Goal: Check status

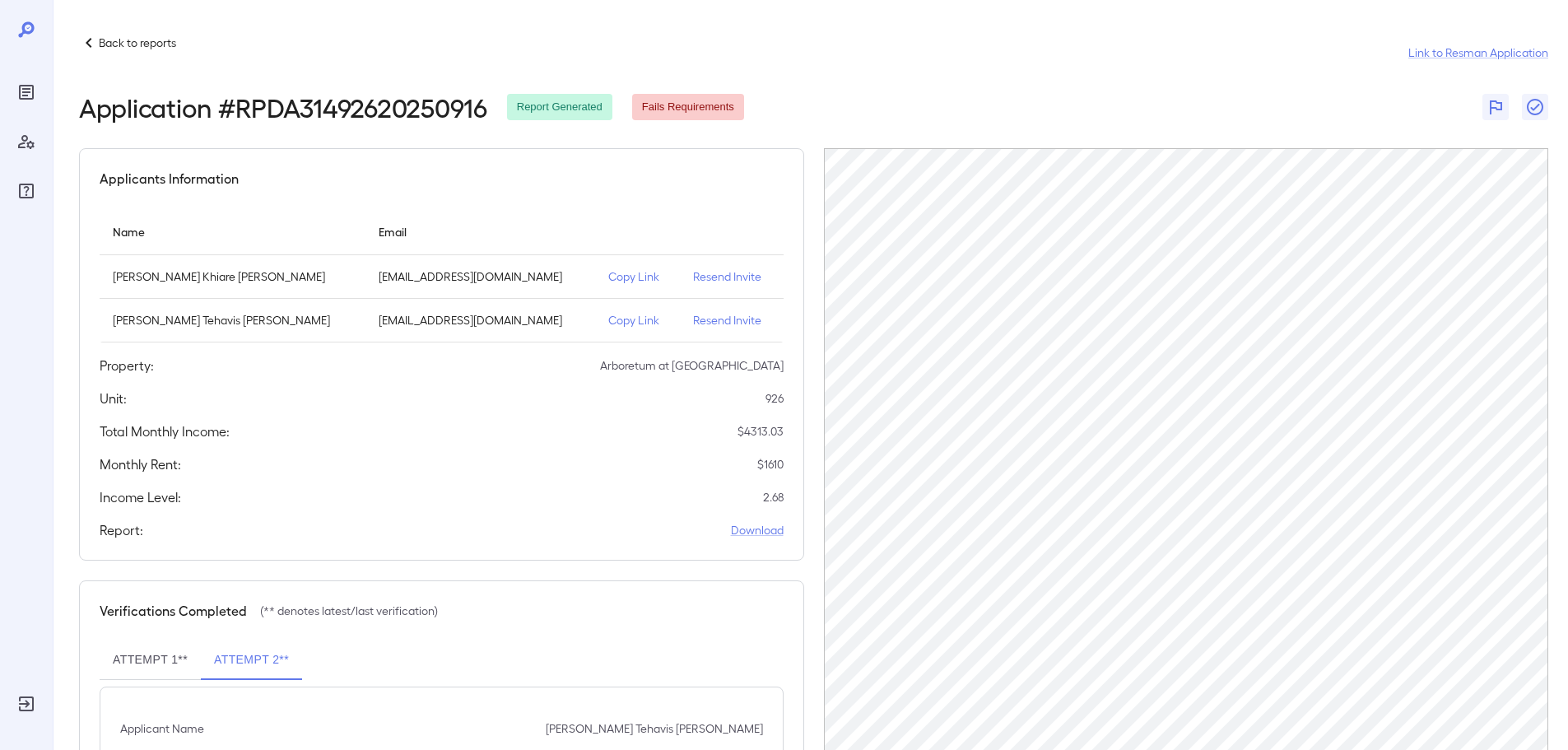
scroll to position [38, 0]
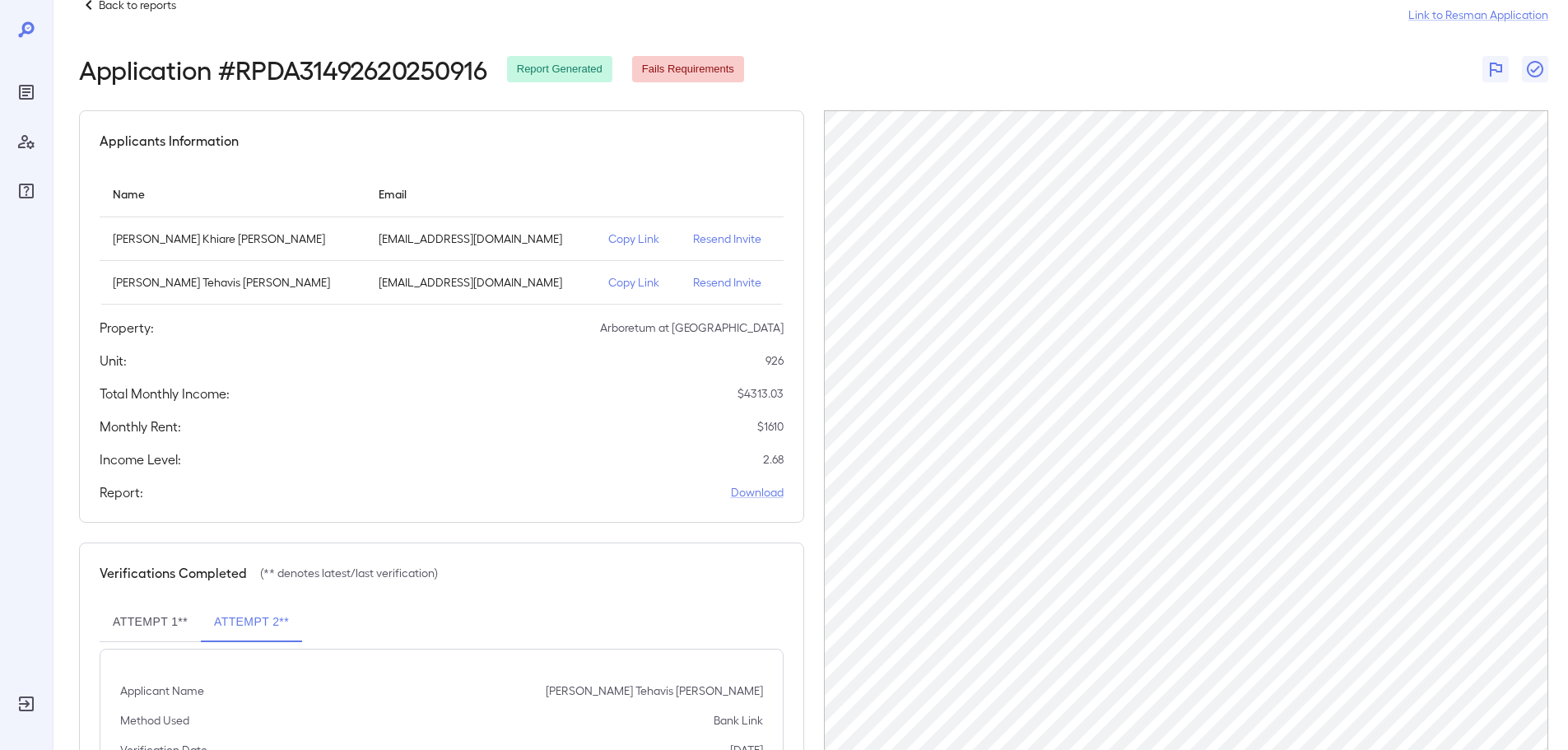
click at [143, 16] on div "Back to reports Link to Resman Application" at bounding box center [813, 15] width 1469 height 39
click at [158, 13] on div "Back to reports" at bounding box center [127, 5] width 97 height 20
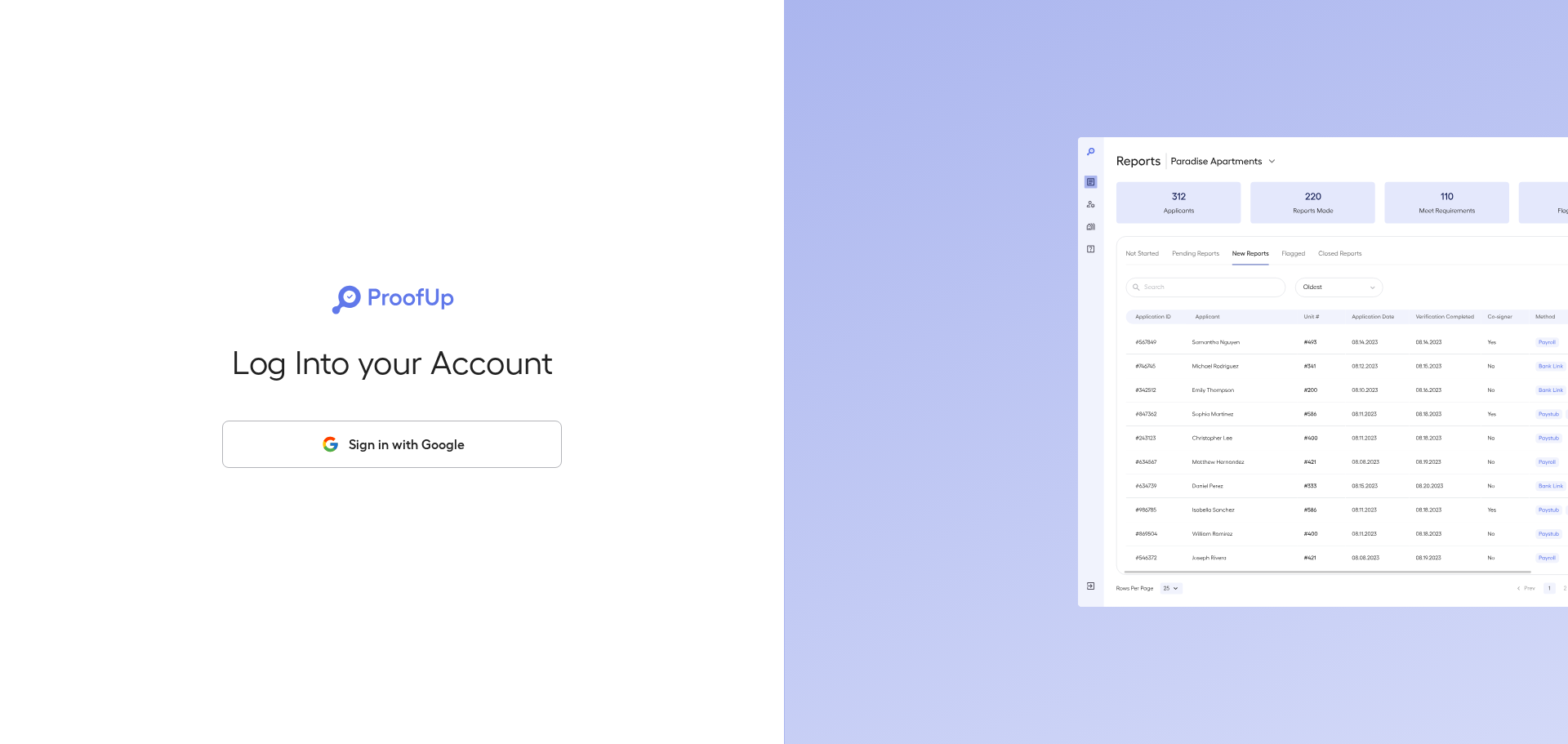
click at [447, 434] on button "Sign in with Google" at bounding box center [391, 444] width 339 height 48
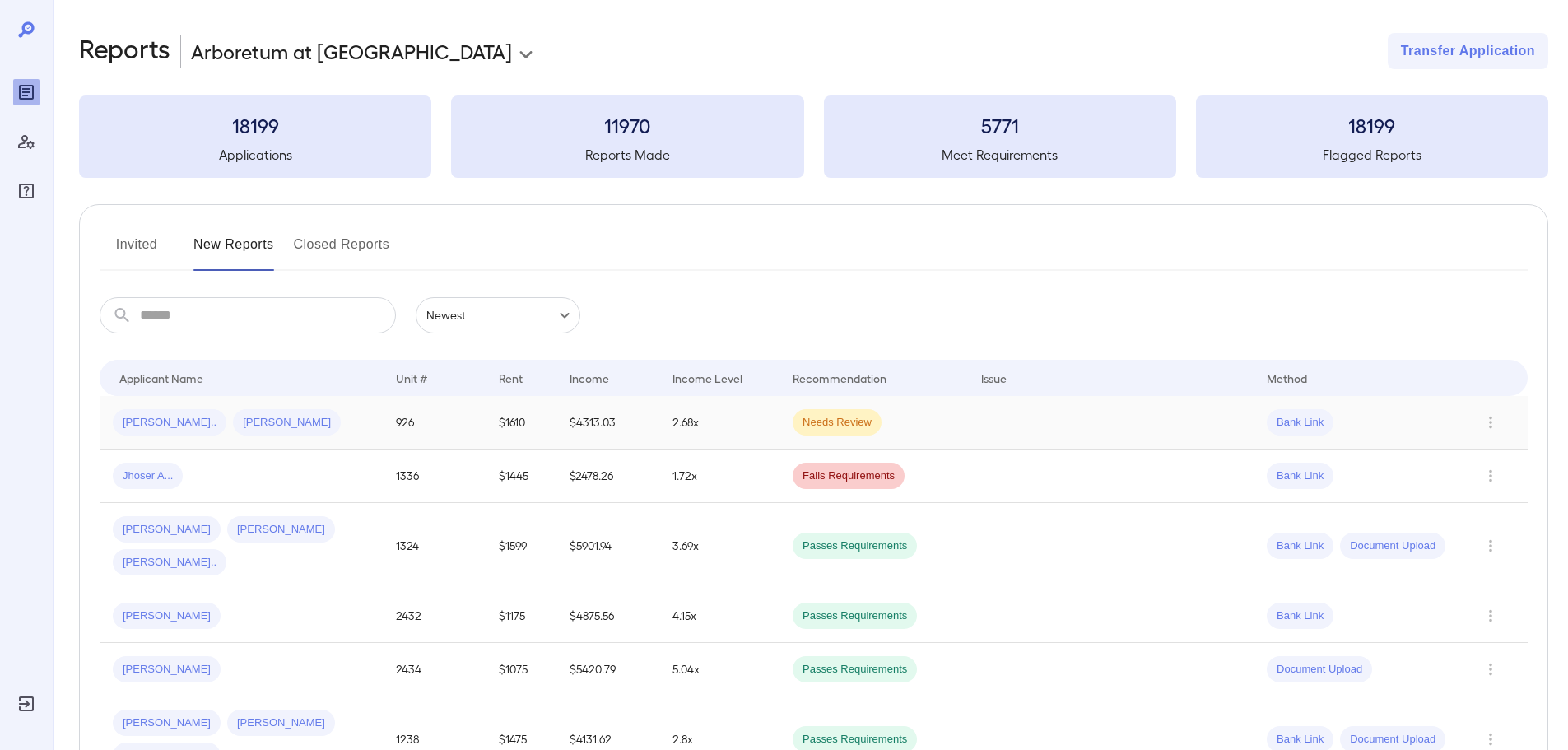
click at [273, 409] on div "[PERSON_NAME].. [PERSON_NAME]" at bounding box center [241, 422] width 257 height 26
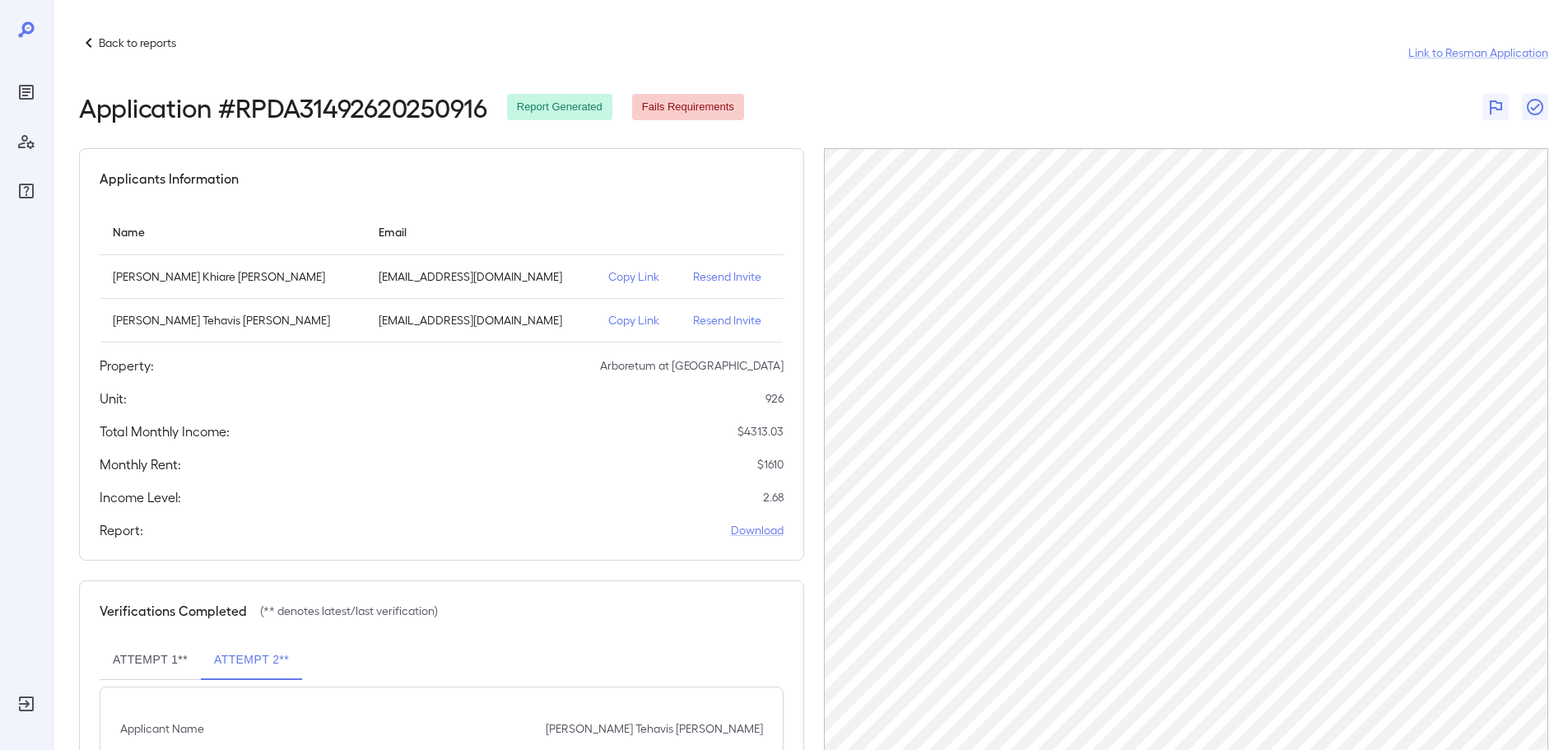
click at [609, 274] on p "Copy Link" at bounding box center [638, 276] width 59 height 17
click at [150, 47] on p "Back to reports" at bounding box center [137, 42] width 77 height 17
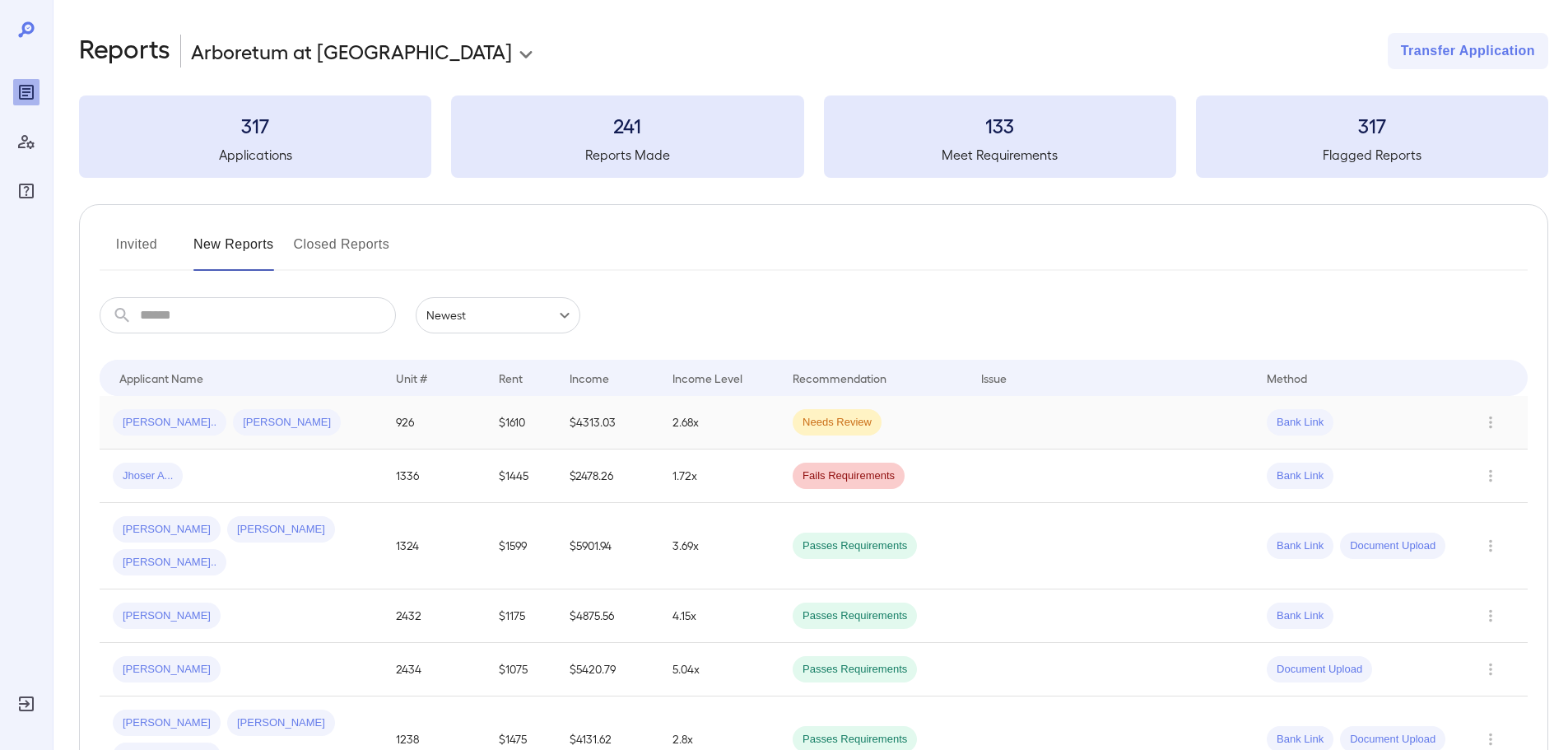
click at [585, 412] on td "$4313.03" at bounding box center [608, 423] width 103 height 54
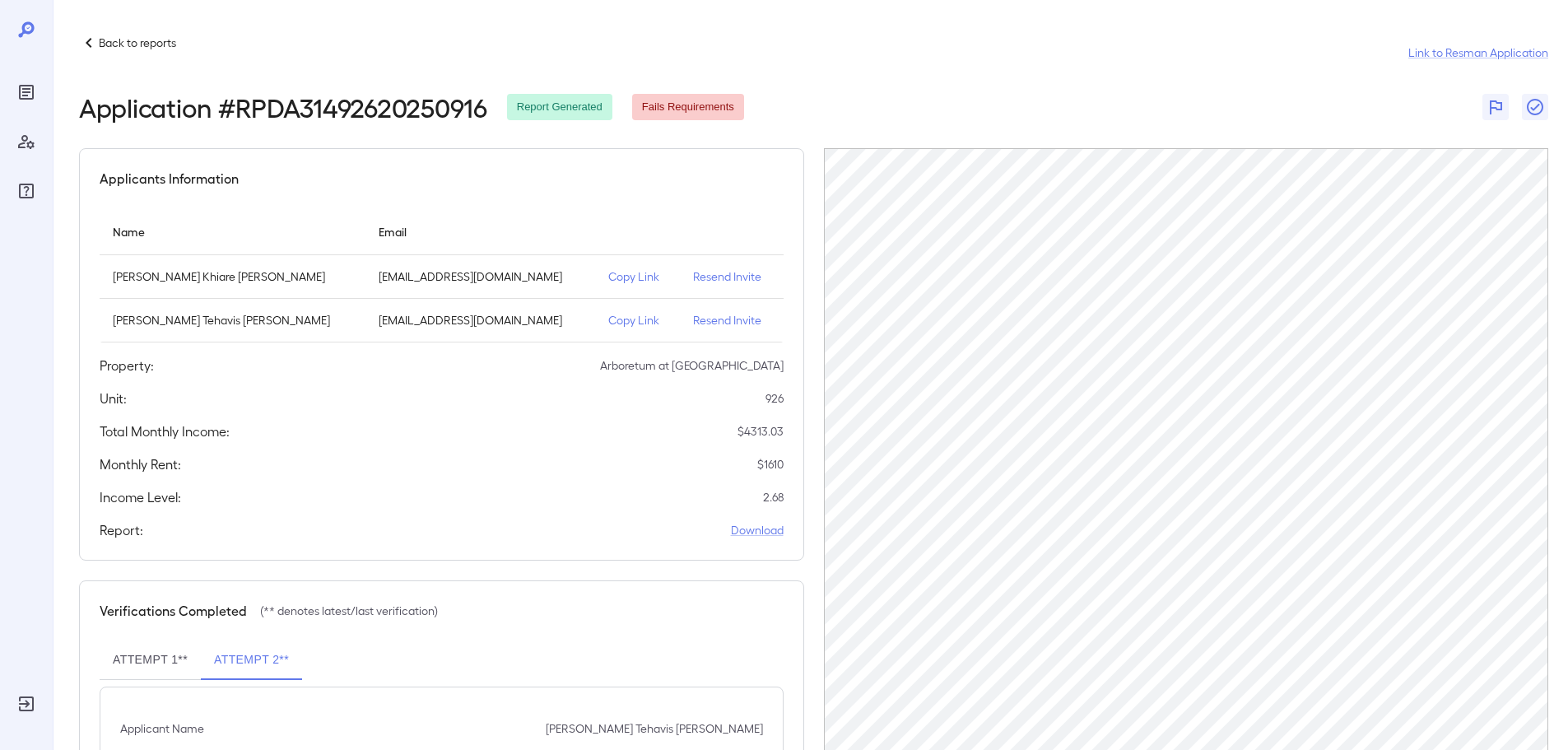
click at [91, 38] on icon at bounding box center [88, 43] width 6 height 10
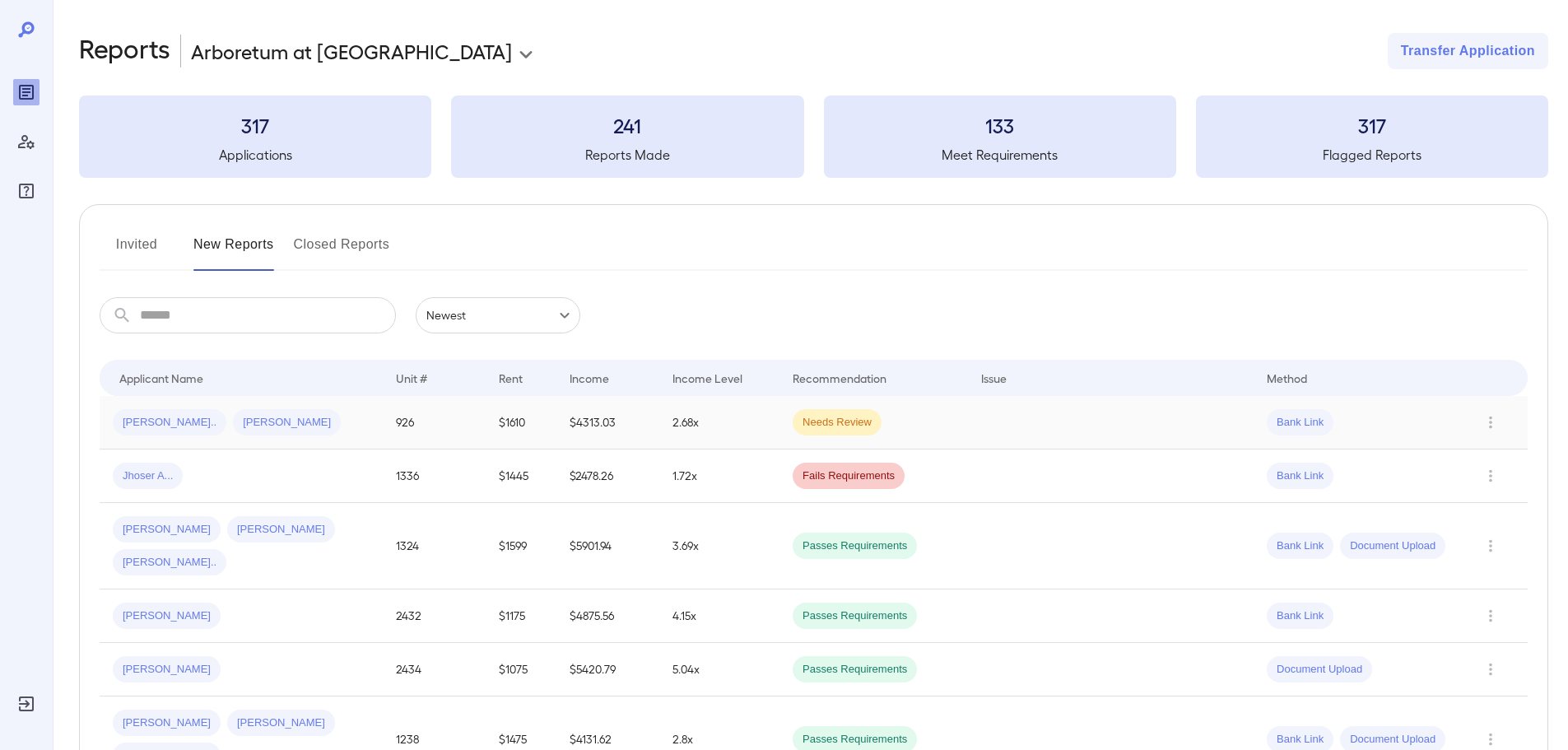
click at [697, 408] on td "2.68x" at bounding box center [719, 423] width 121 height 54
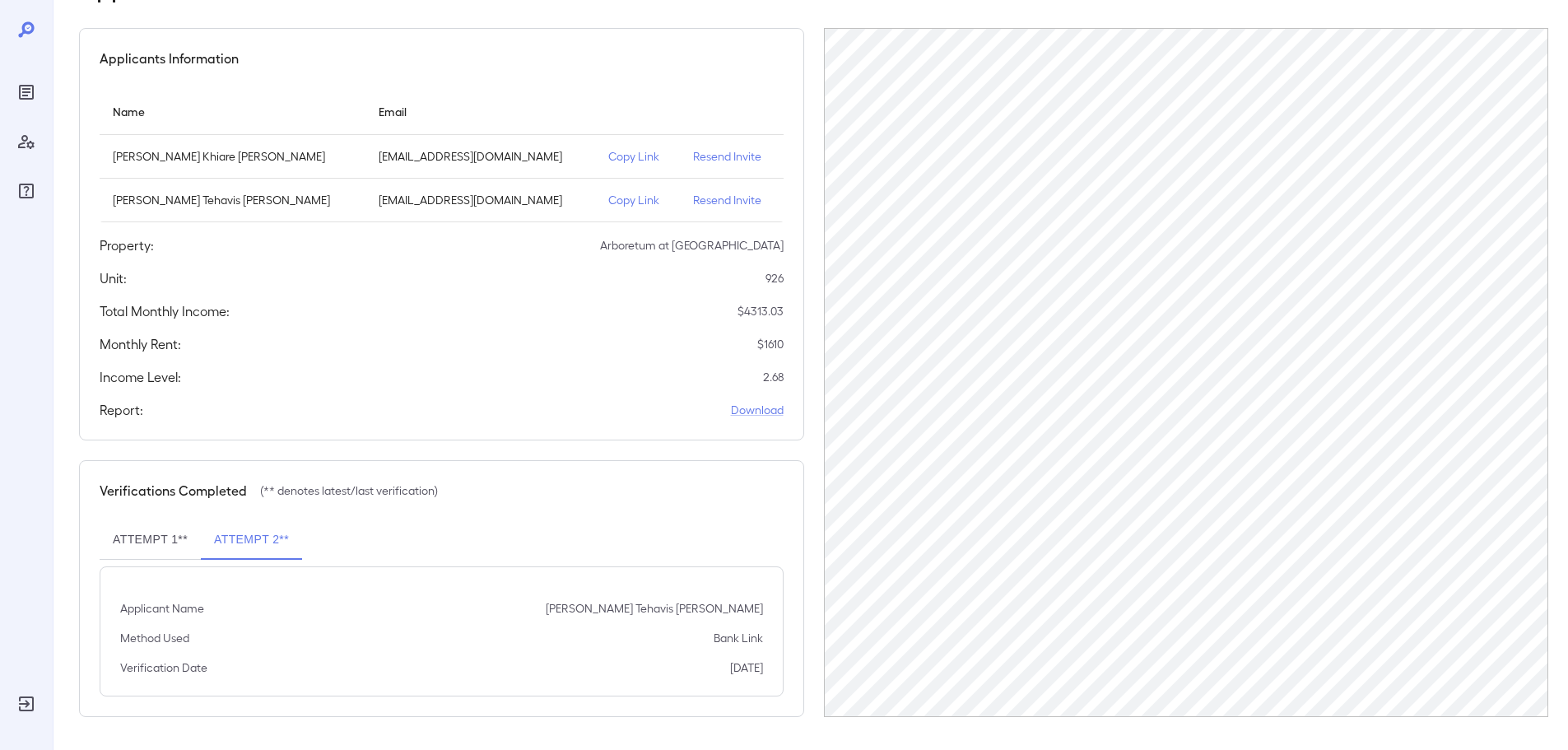
scroll to position [38, 0]
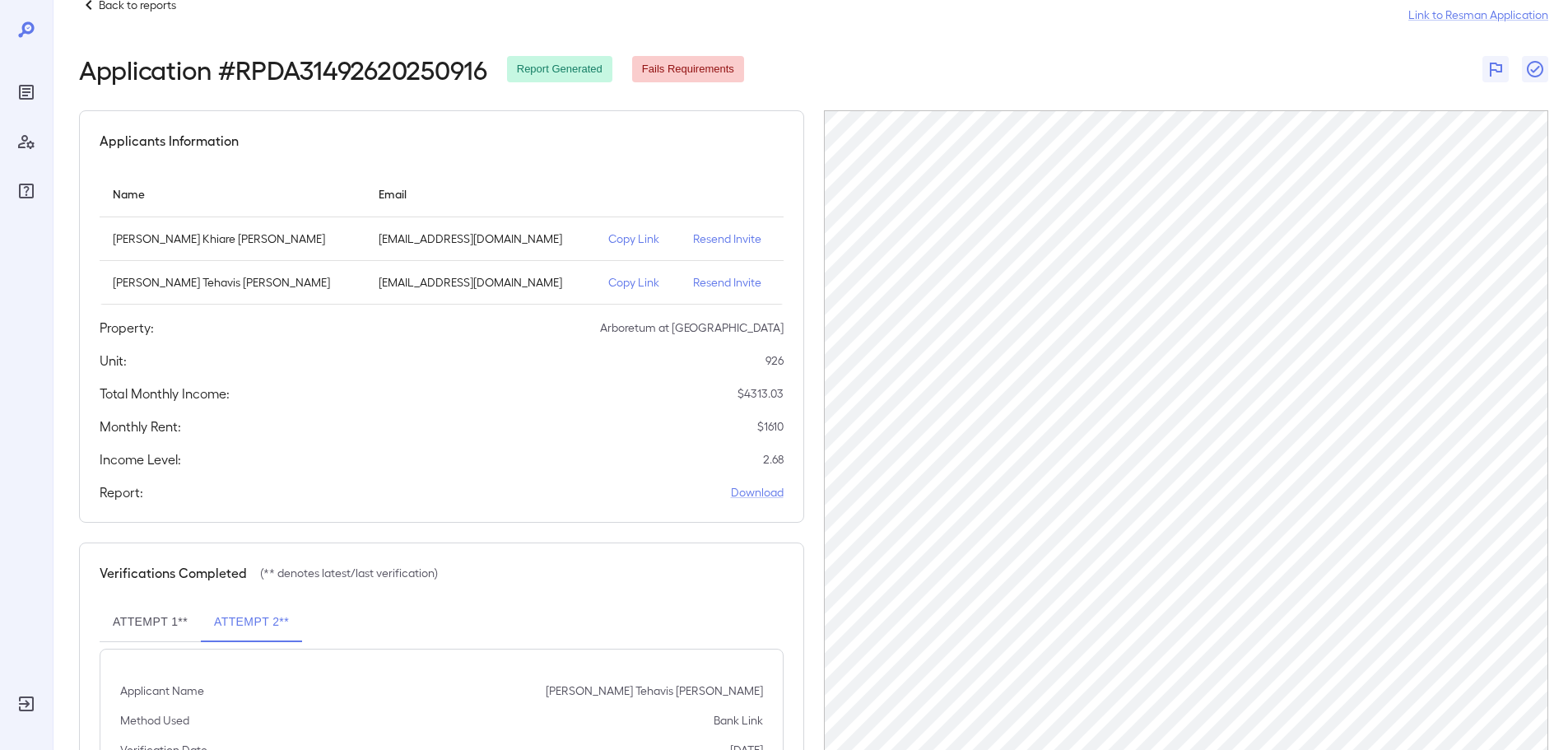
click at [157, 12] on p "Back to reports" at bounding box center [137, 5] width 77 height 17
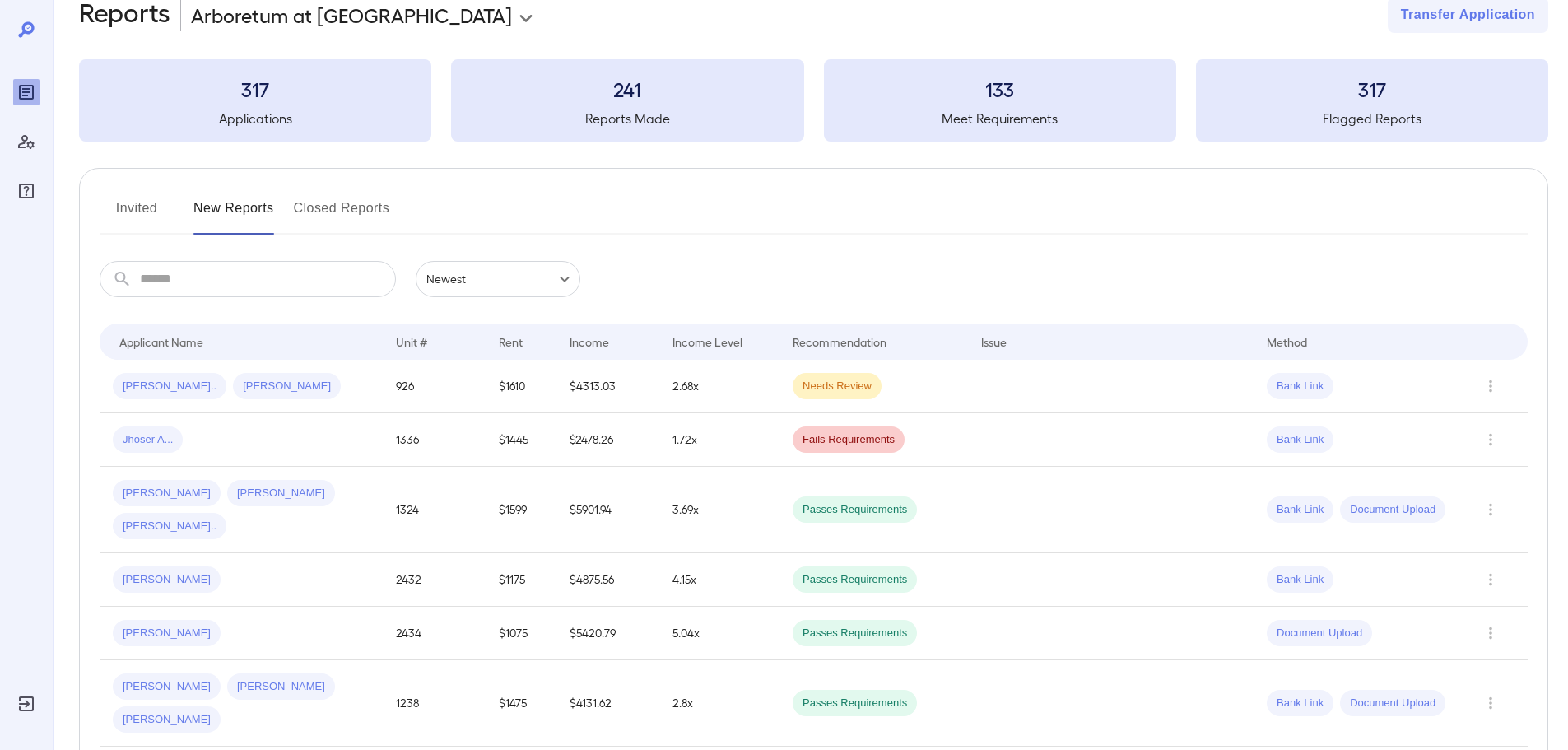
scroll to position [38, 0]
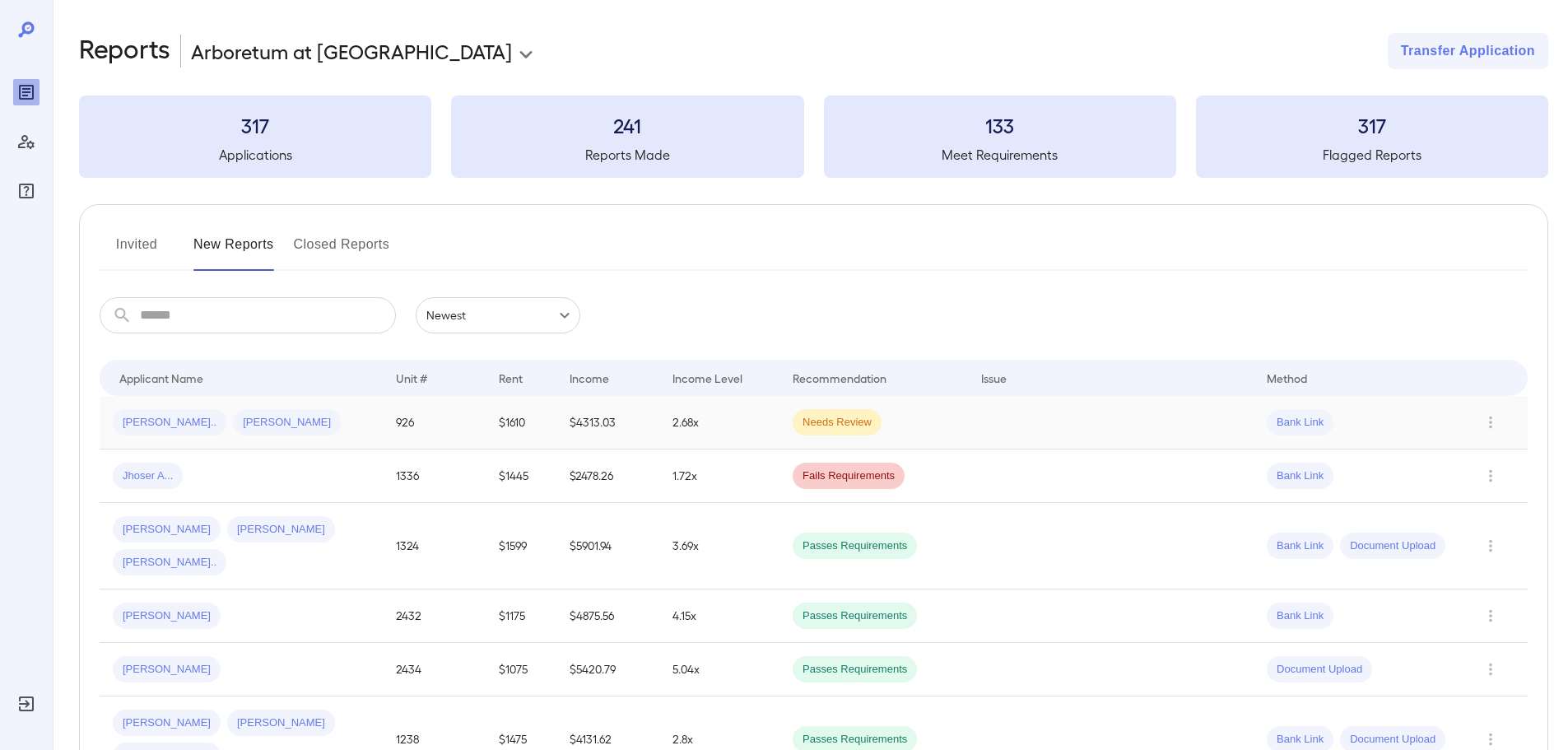
click at [283, 401] on td "[PERSON_NAME].. [PERSON_NAME]" at bounding box center [241, 423] width 283 height 54
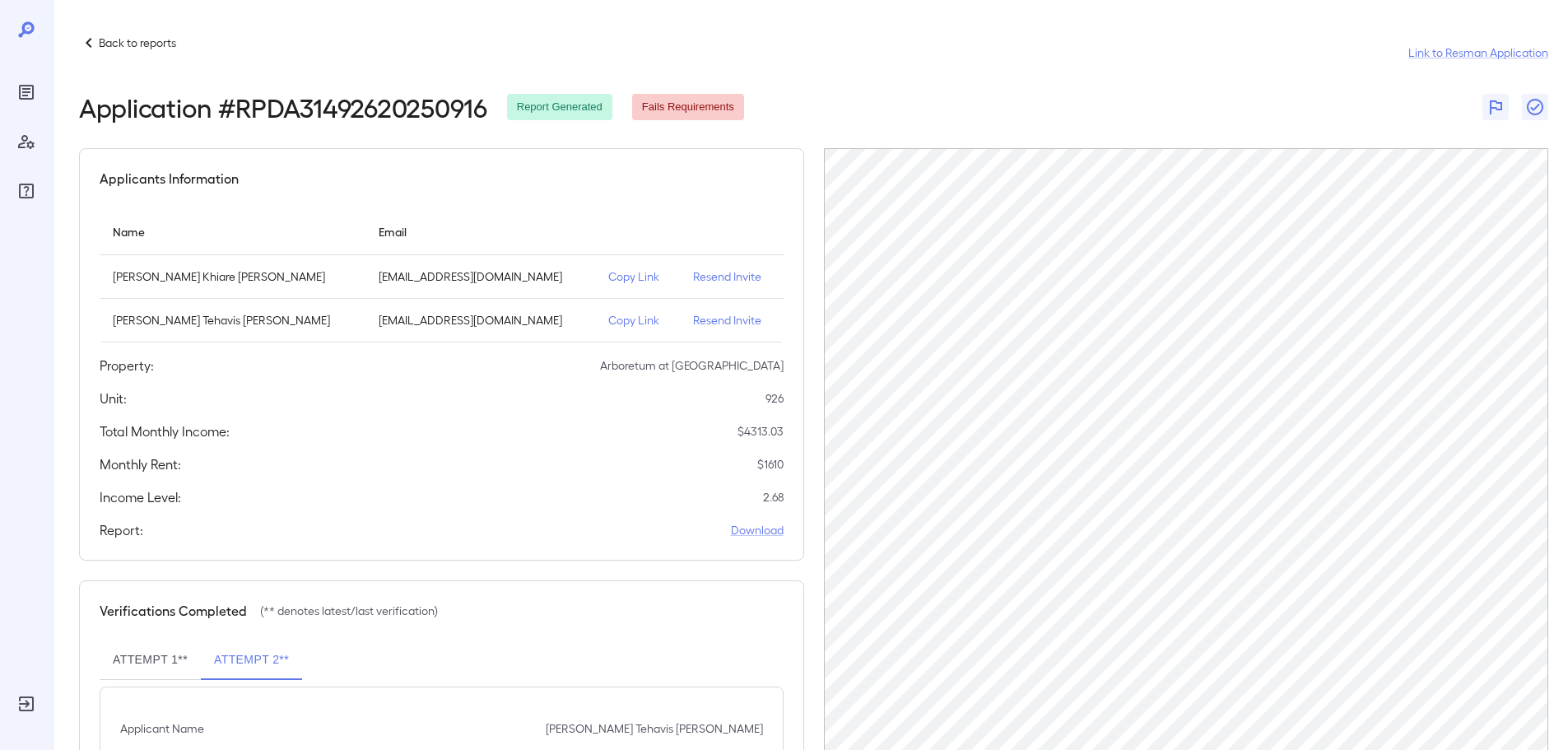
click at [131, 32] on div "Back to reports Link to Resman Application Application # RPDA31492620250916 Rep…" at bounding box center [810, 435] width 1515 height 871
click at [102, 28] on div "Back to reports Link to Resman Application Application # RPDA31492620250916 Rep…" at bounding box center [810, 435] width 1515 height 871
click at [114, 45] on p "Back to reports" at bounding box center [137, 42] width 77 height 17
